Goal: Information Seeking & Learning: Learn about a topic

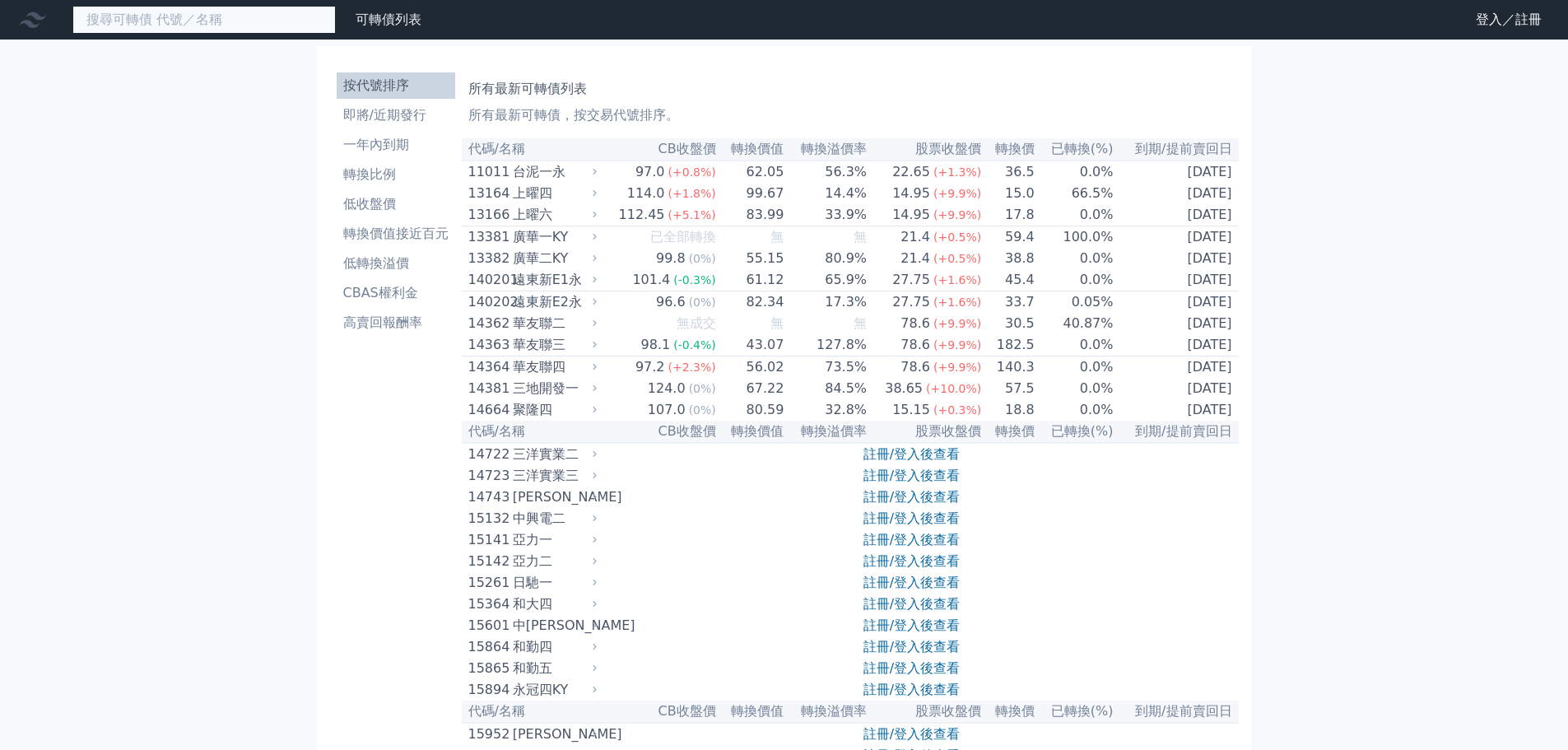
click at [262, 13] on input at bounding box center [203, 20] width 263 height 28
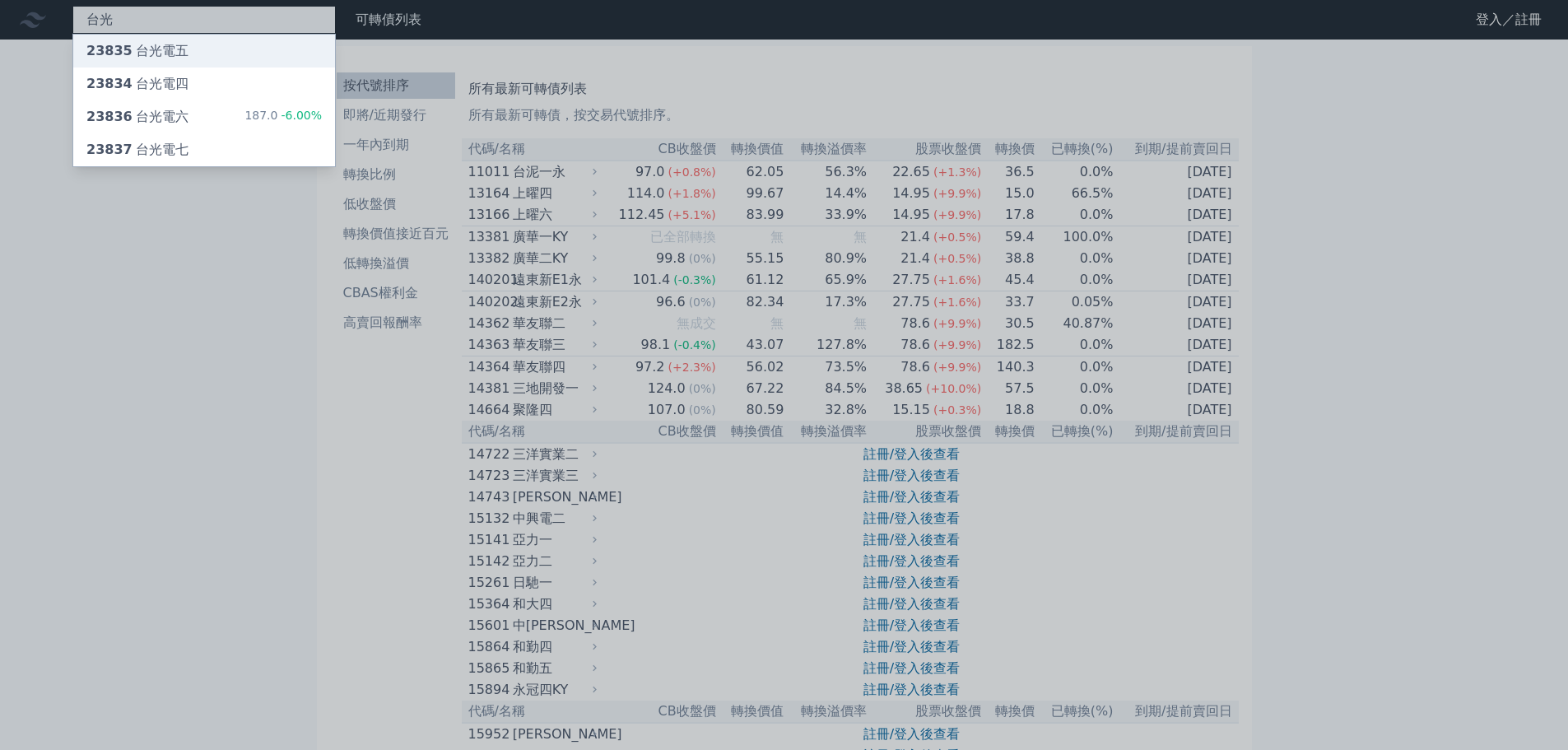
type input "台光"
click at [1376, 200] on div at bounding box center [784, 375] width 1568 height 750
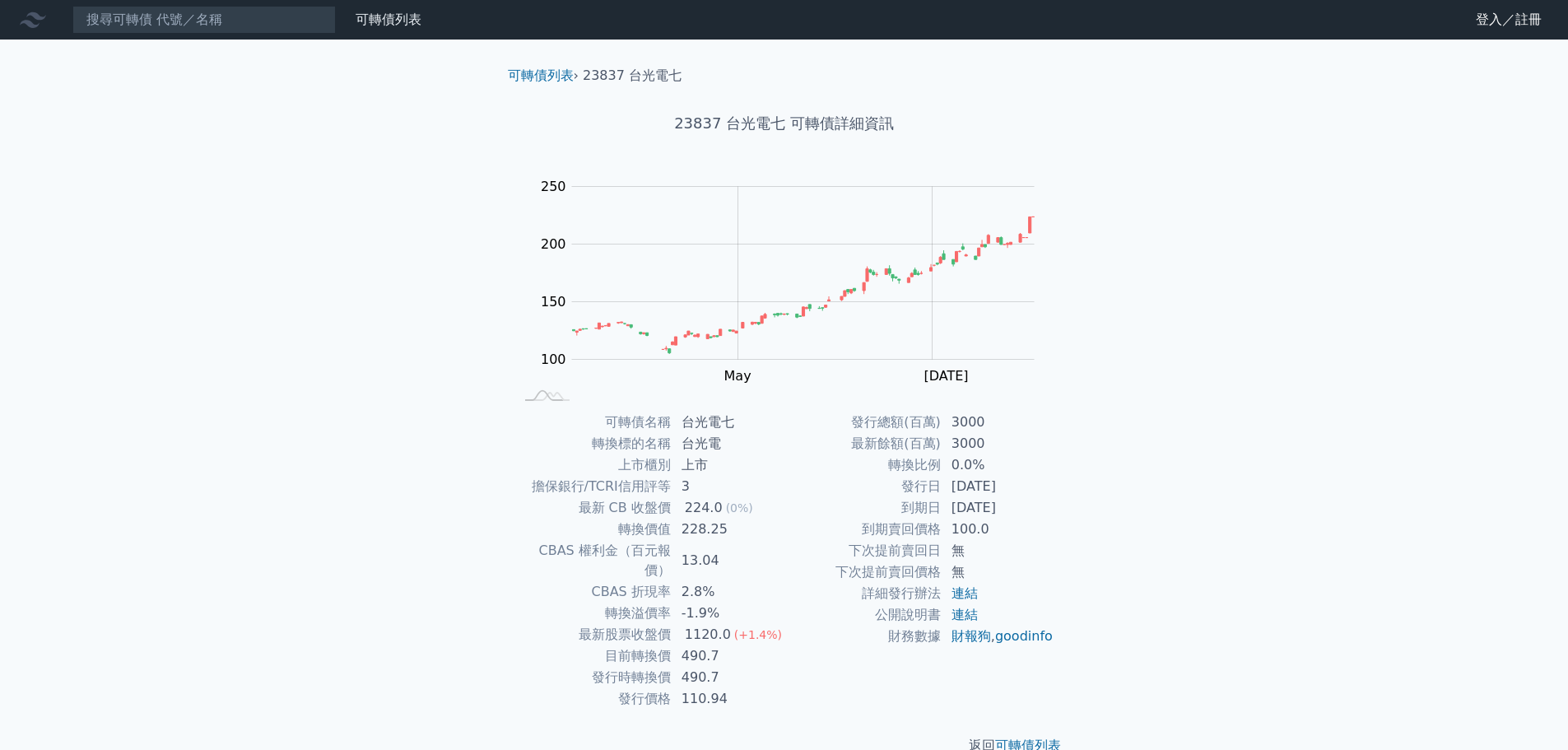
click at [379, 634] on div "可轉債列表 財務數據 可轉債列表 財務數據 登入／註冊 登入／註冊 可轉債列表 › 23837 台光電七 23837 台光電七 可轉債詳細資訊 Zoom Ou…" at bounding box center [784, 390] width 1568 height 781
